Goal: Navigation & Orientation: Find specific page/section

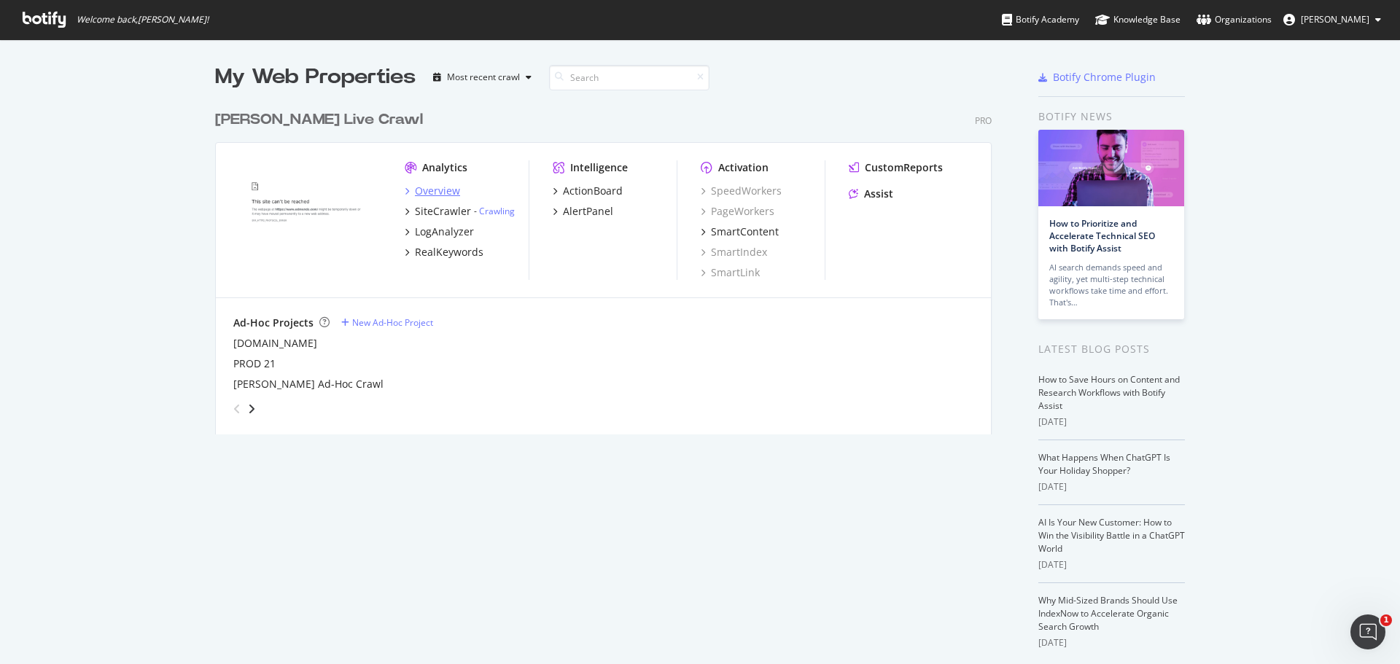
click at [430, 190] on div "Overview" at bounding box center [437, 191] width 45 height 15
